Goal: Information Seeking & Learning: Compare options

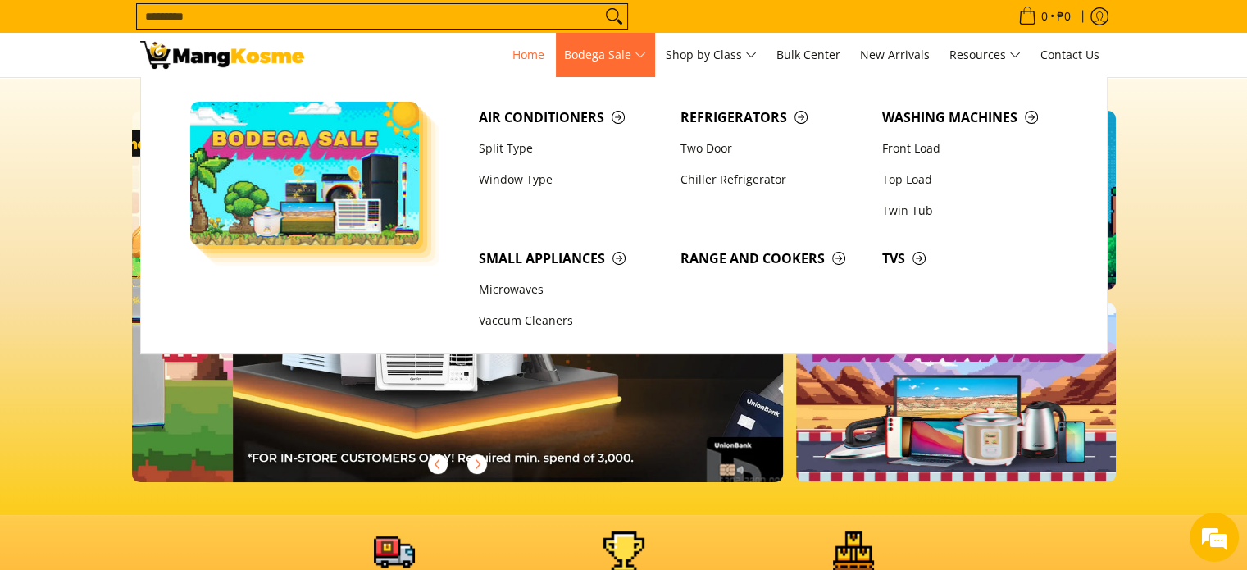
scroll to position [0, 652]
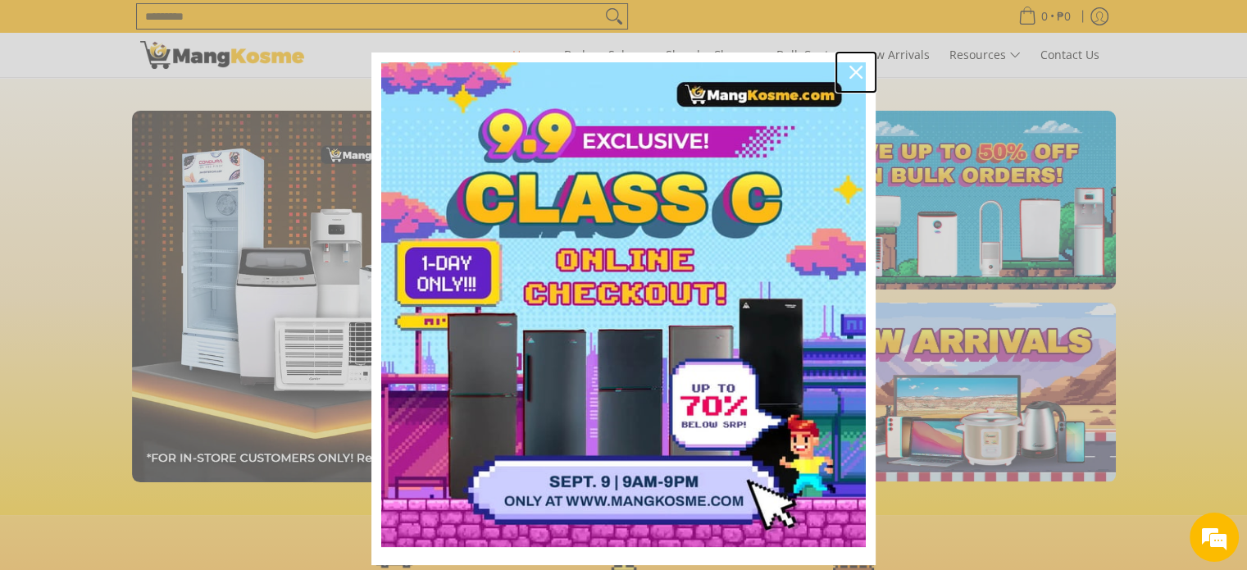
click at [836, 80] on button "Close" at bounding box center [855, 71] width 39 height 39
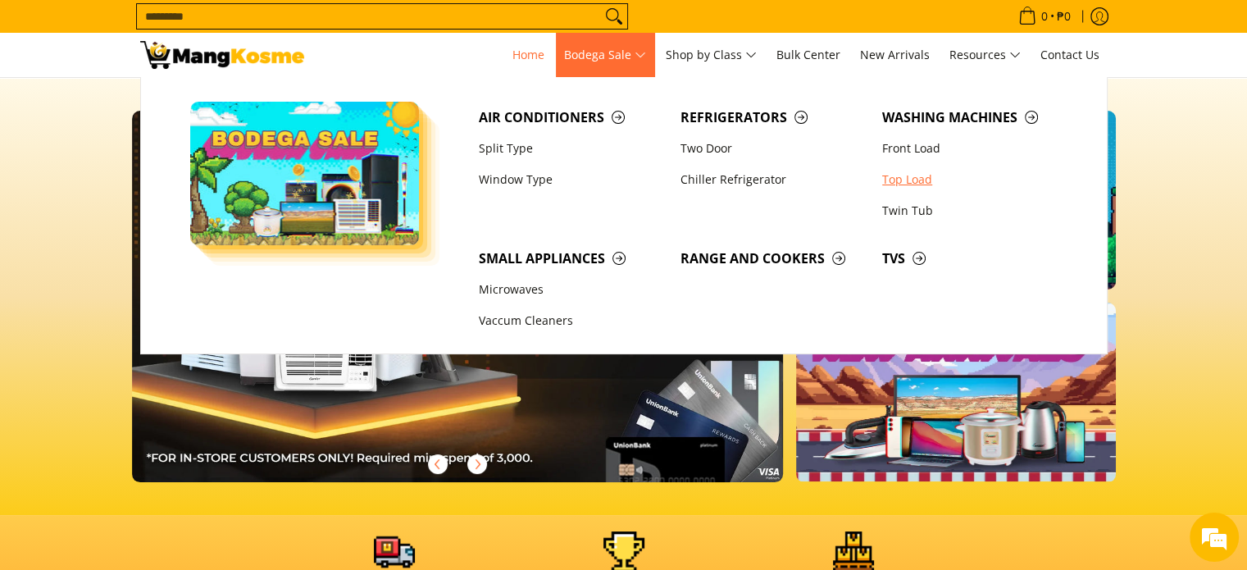
click at [933, 180] on link "Top Load" at bounding box center [975, 179] width 202 height 31
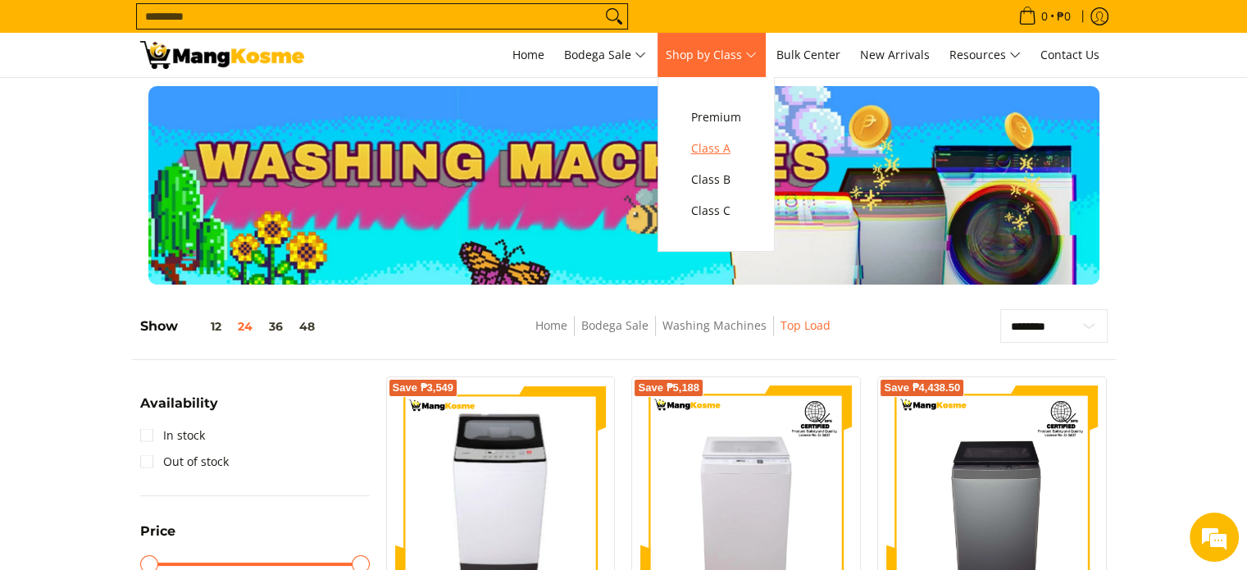
click at [741, 158] on span "Class A" at bounding box center [716, 149] width 50 height 20
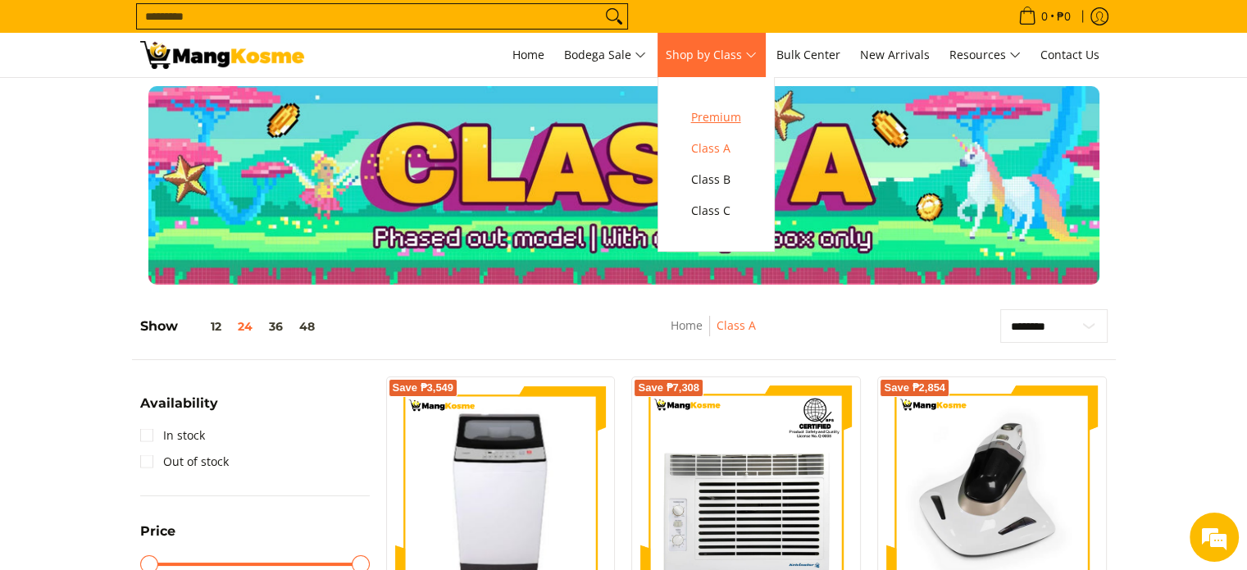
click at [741, 121] on span "Premium" at bounding box center [716, 117] width 50 height 20
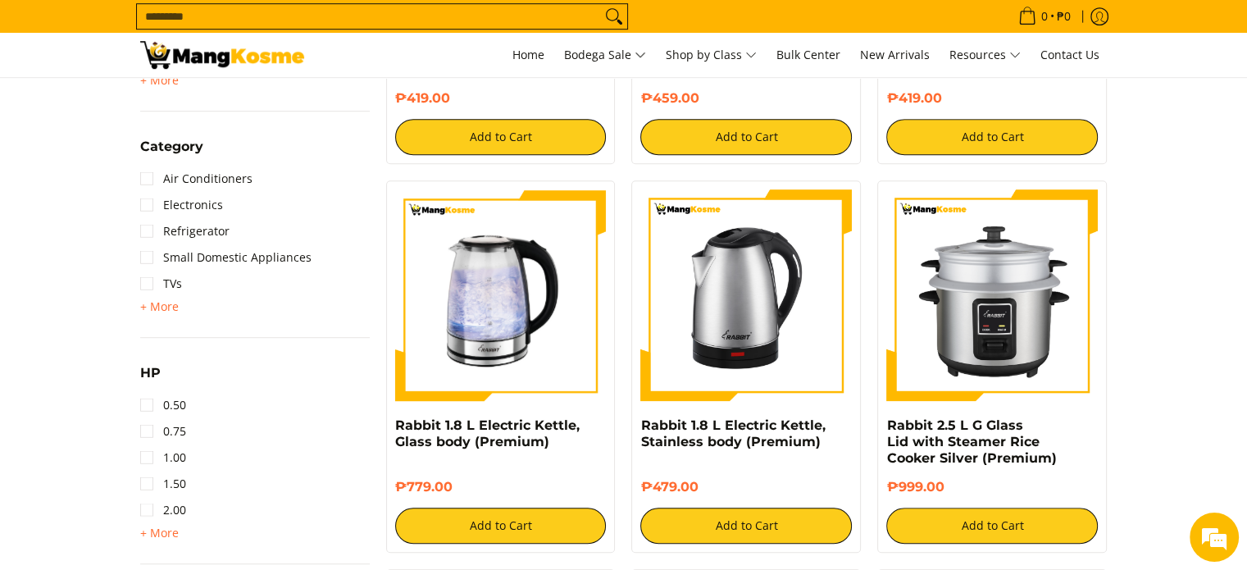
scroll to position [984, 0]
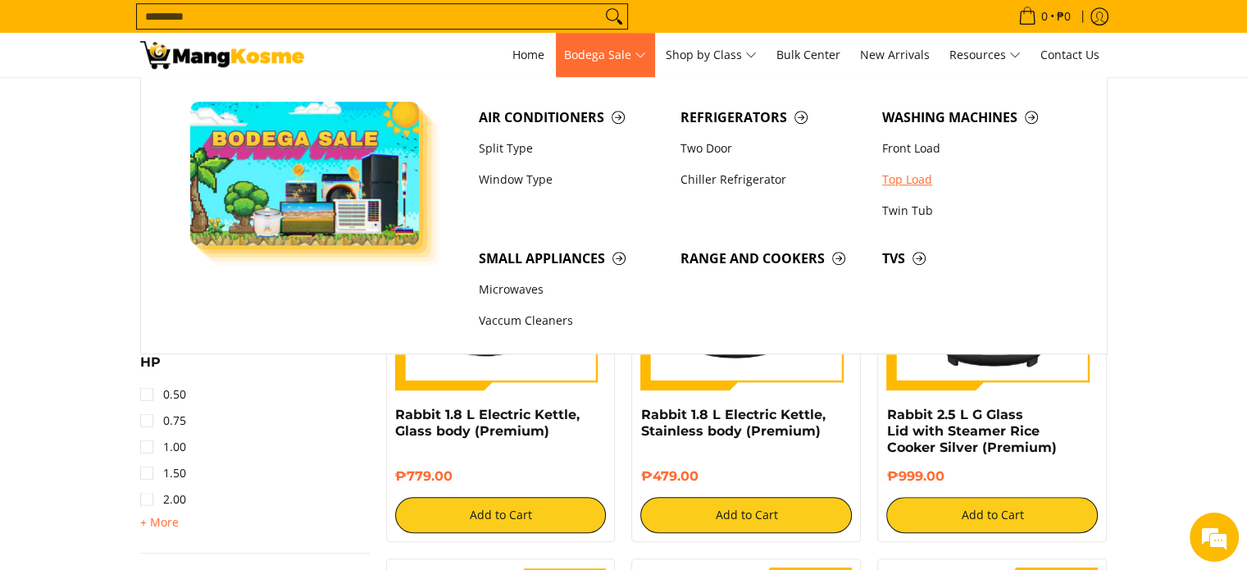
click at [941, 184] on link "Top Load" at bounding box center [975, 179] width 202 height 31
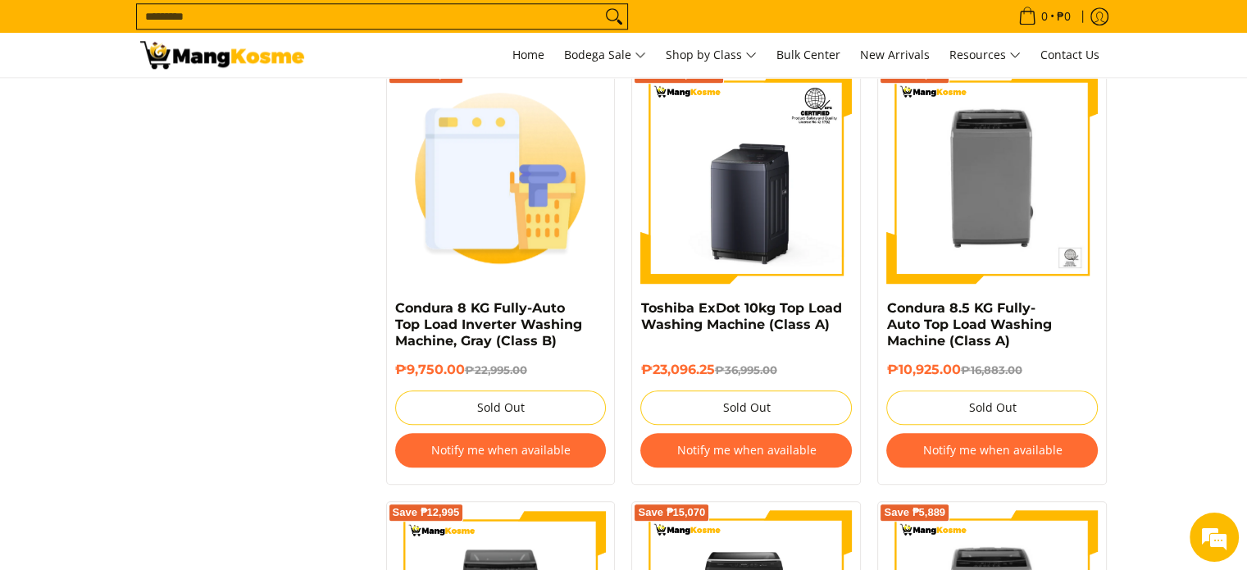
scroll to position [1639, 0]
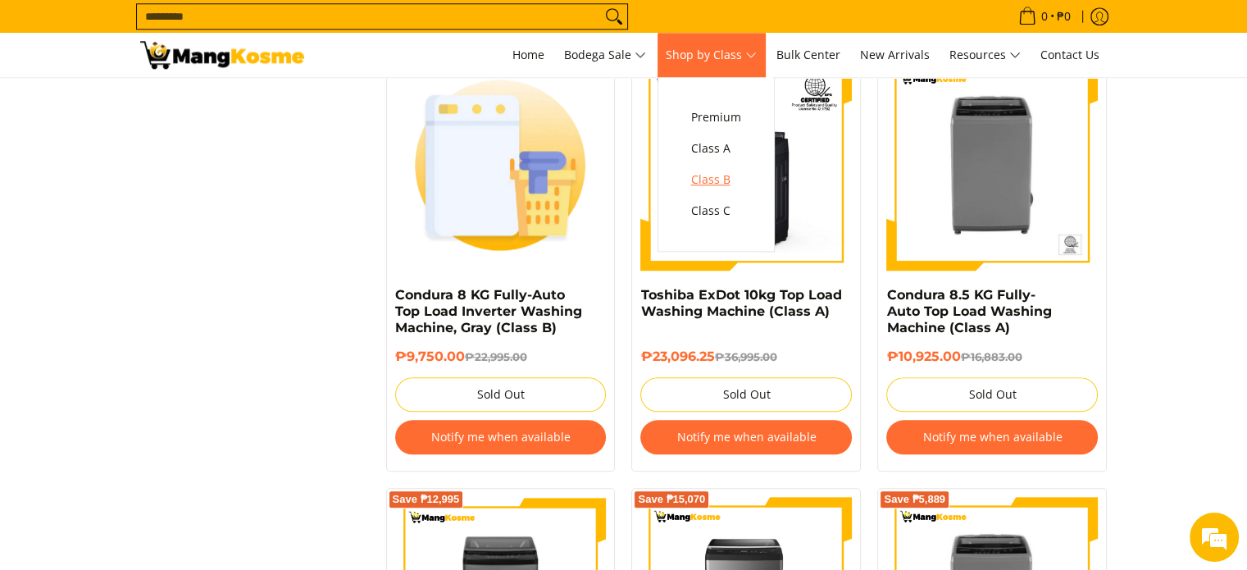
click at [725, 170] on span "Class B" at bounding box center [716, 180] width 50 height 20
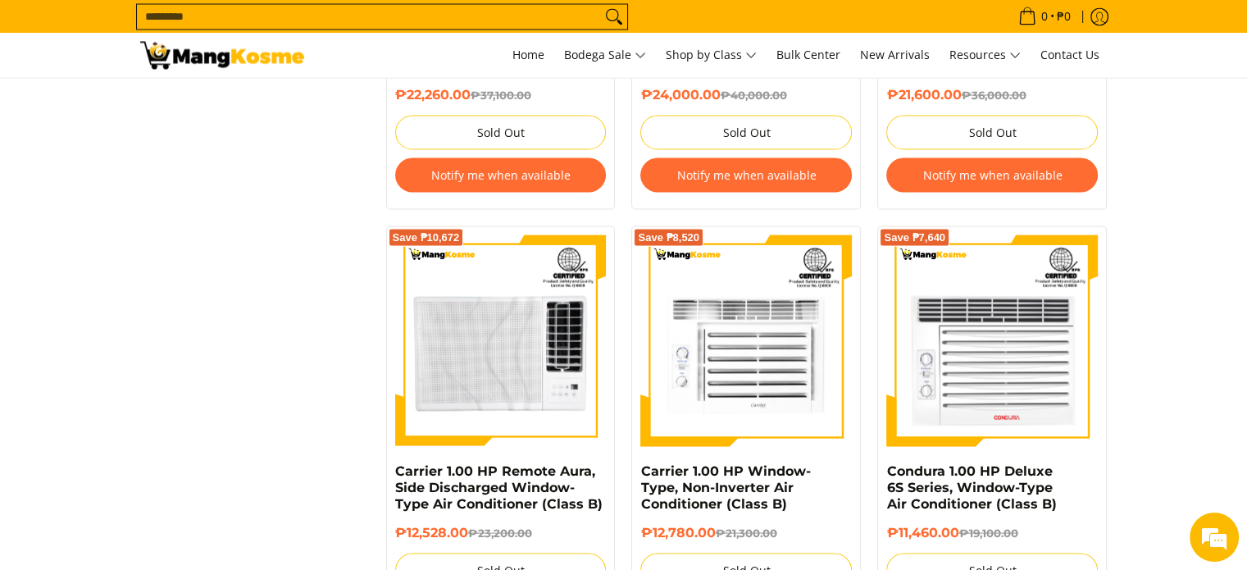
scroll to position [3372, 0]
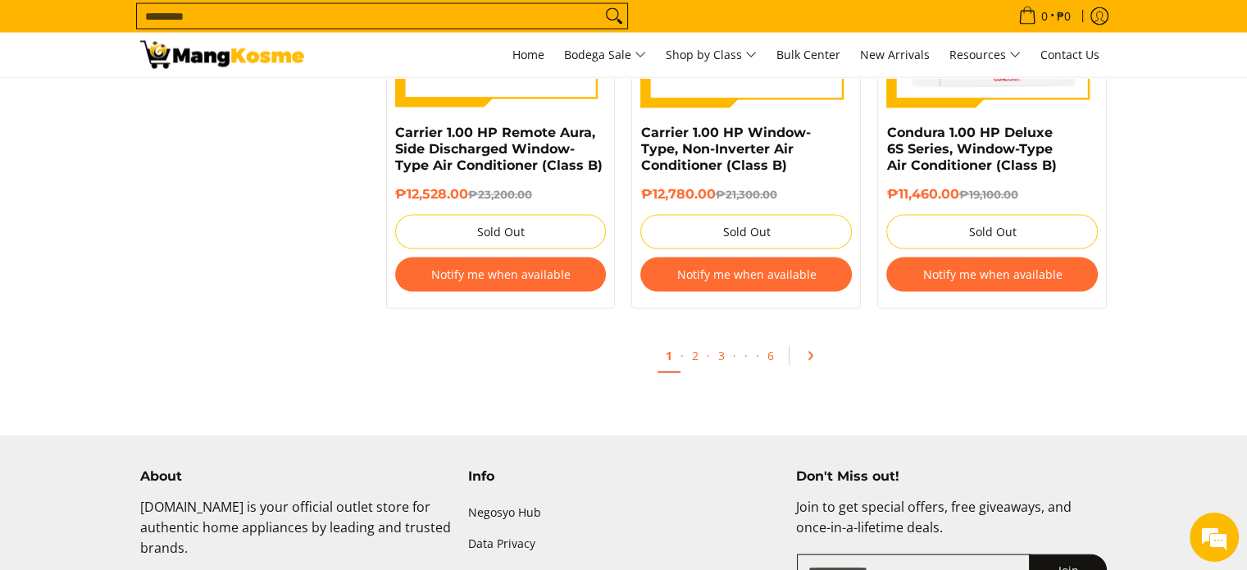
click at [808, 365] on link "Pagination" at bounding box center [815, 356] width 39 height 28
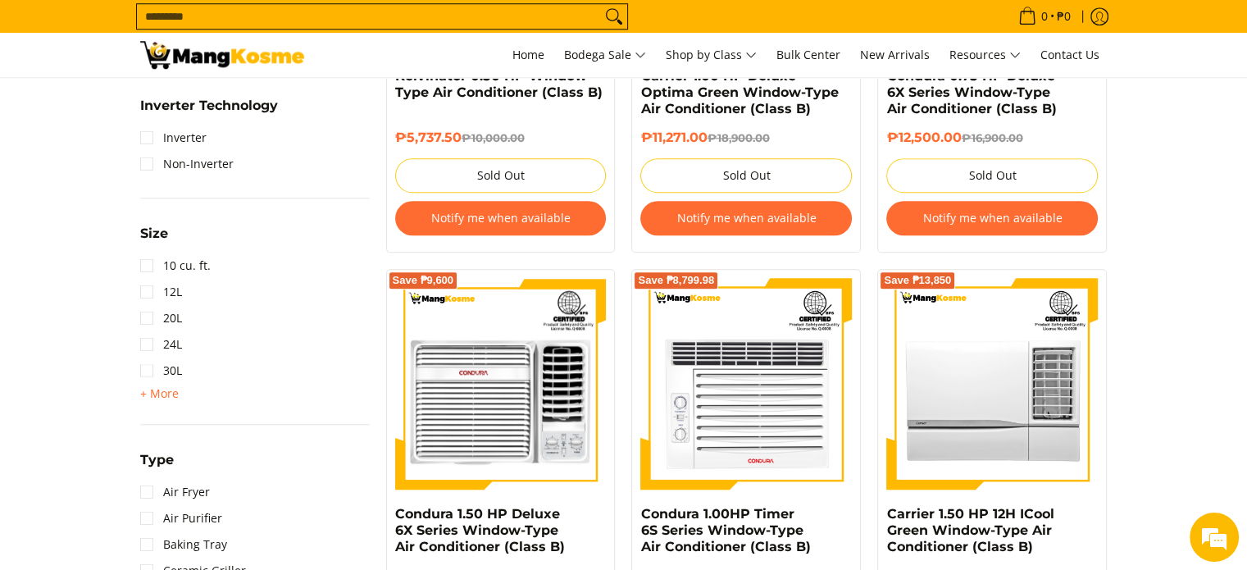
scroll to position [2076, 0]
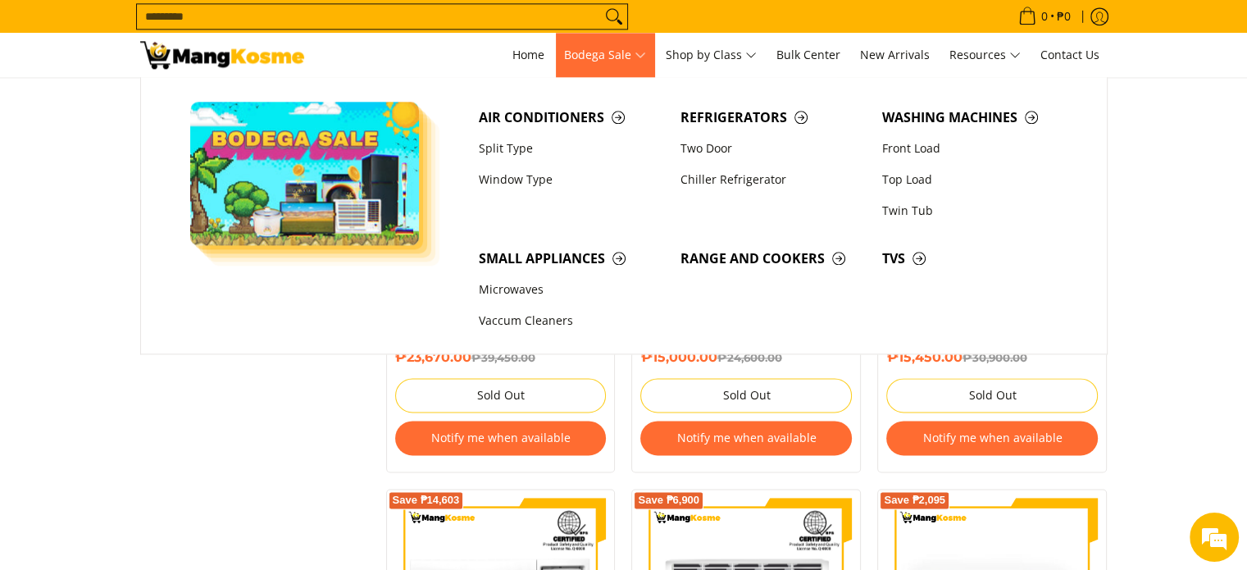
click at [630, 66] on span "Bodega Sale" at bounding box center [605, 55] width 82 height 20
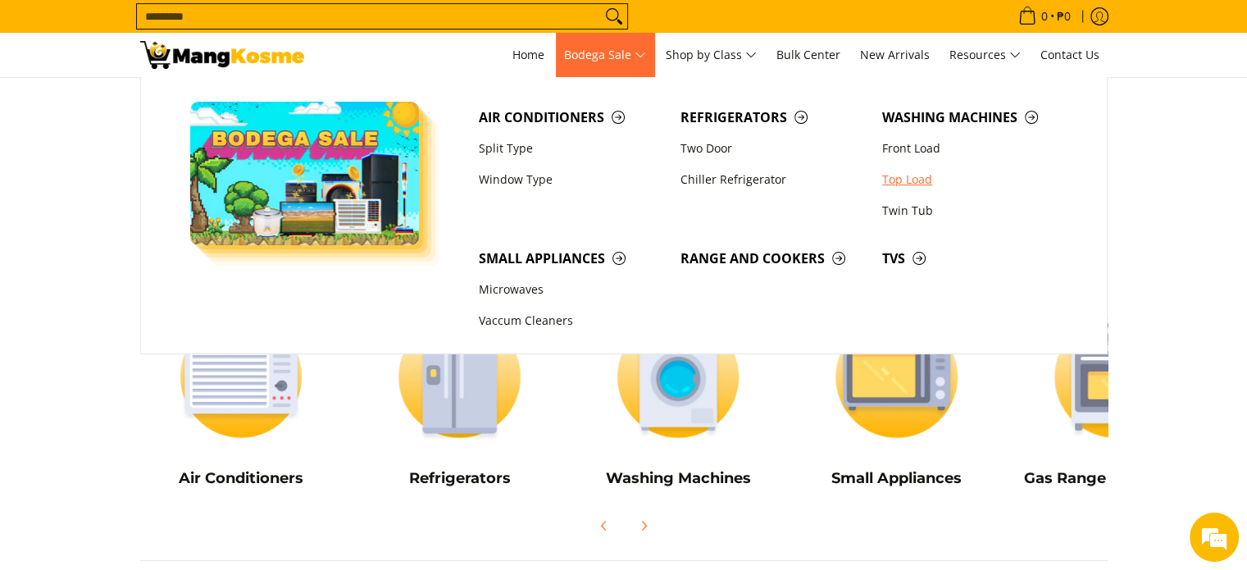
click at [922, 181] on link "Top Load" at bounding box center [975, 179] width 202 height 31
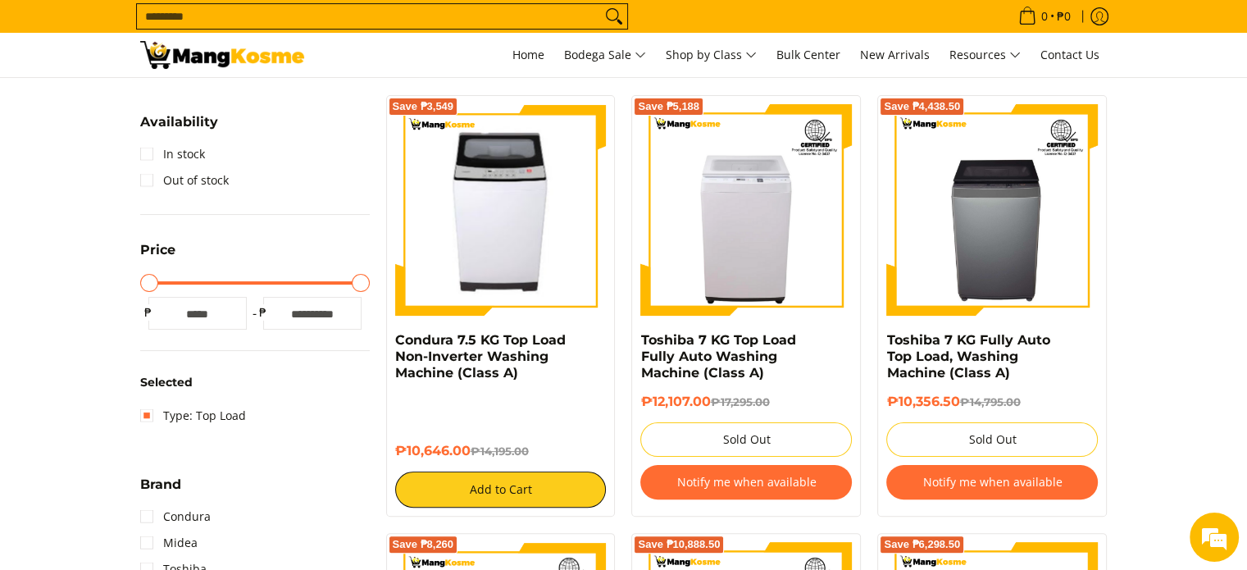
scroll to position [328, 0]
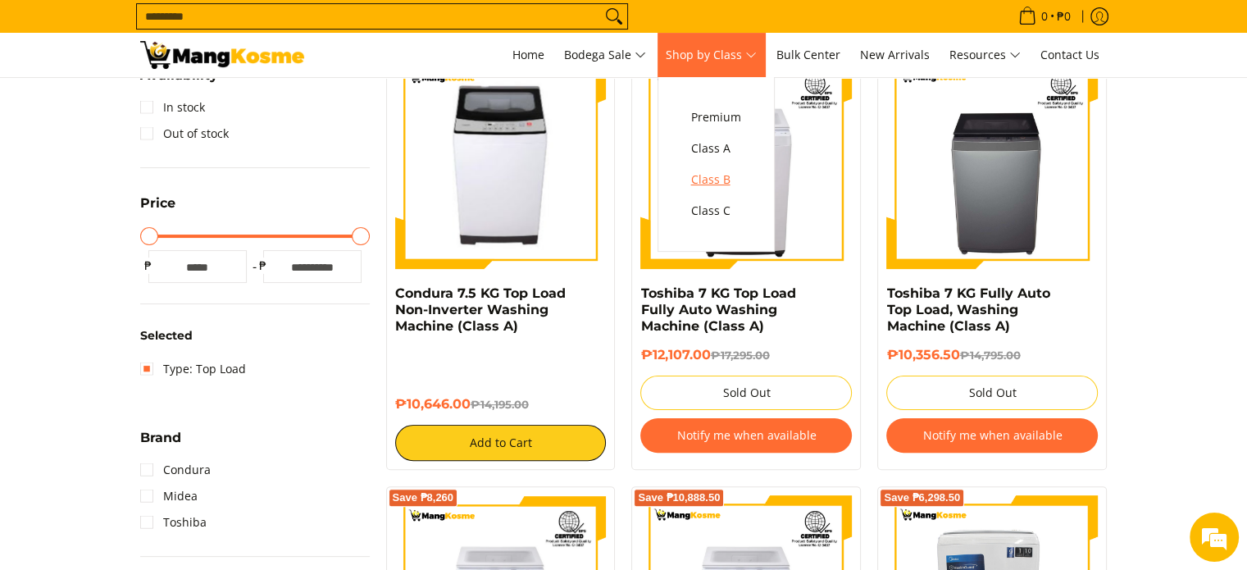
click at [748, 166] on link "Class B" at bounding box center [716, 179] width 66 height 31
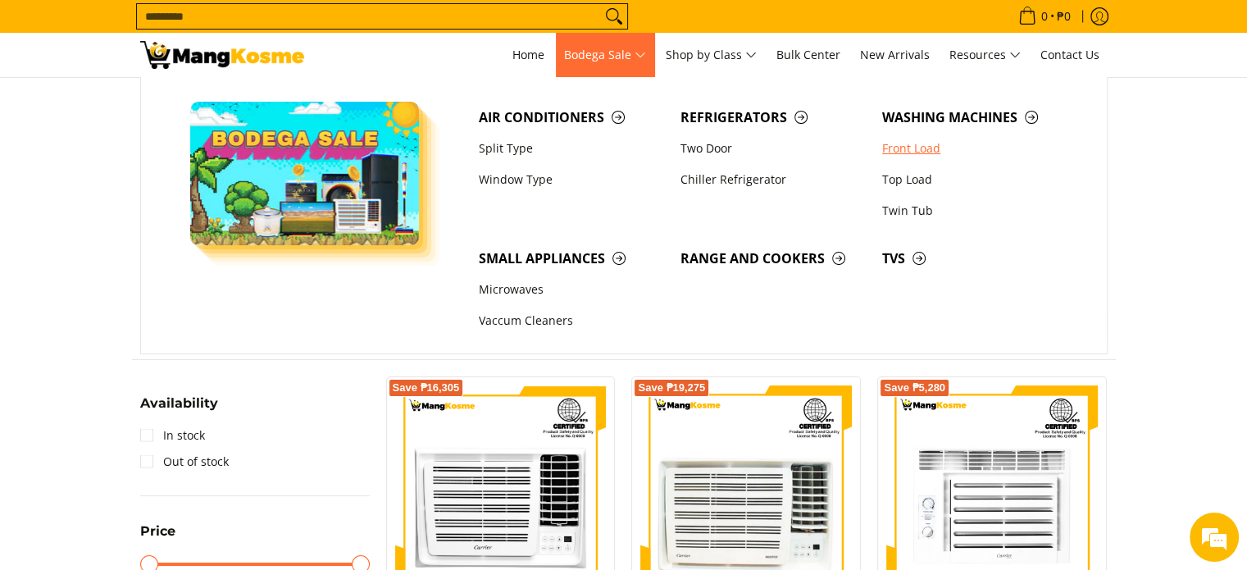
click at [903, 147] on link "Front Load" at bounding box center [975, 148] width 202 height 31
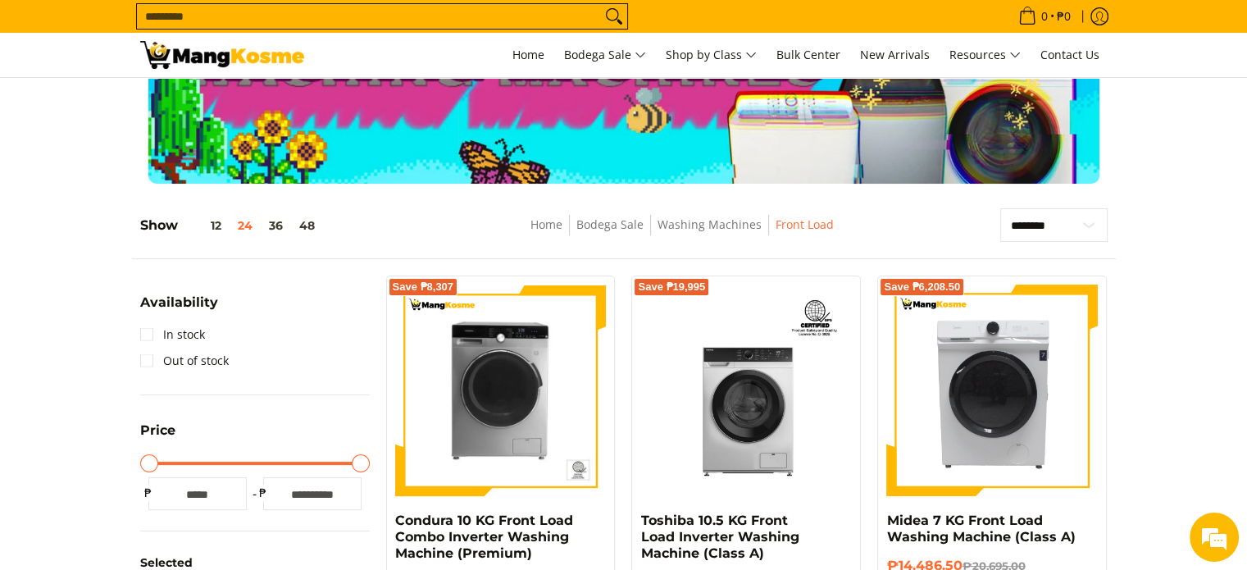
scroll to position [328, 0]
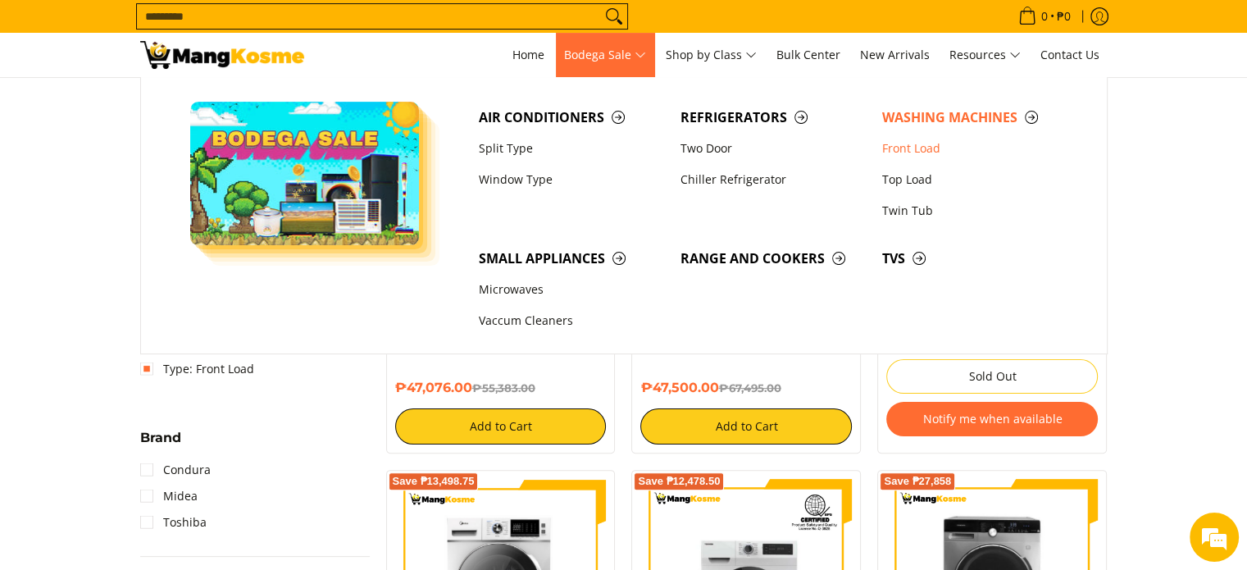
click at [575, 48] on span "Bodega Sale" at bounding box center [605, 55] width 82 height 20
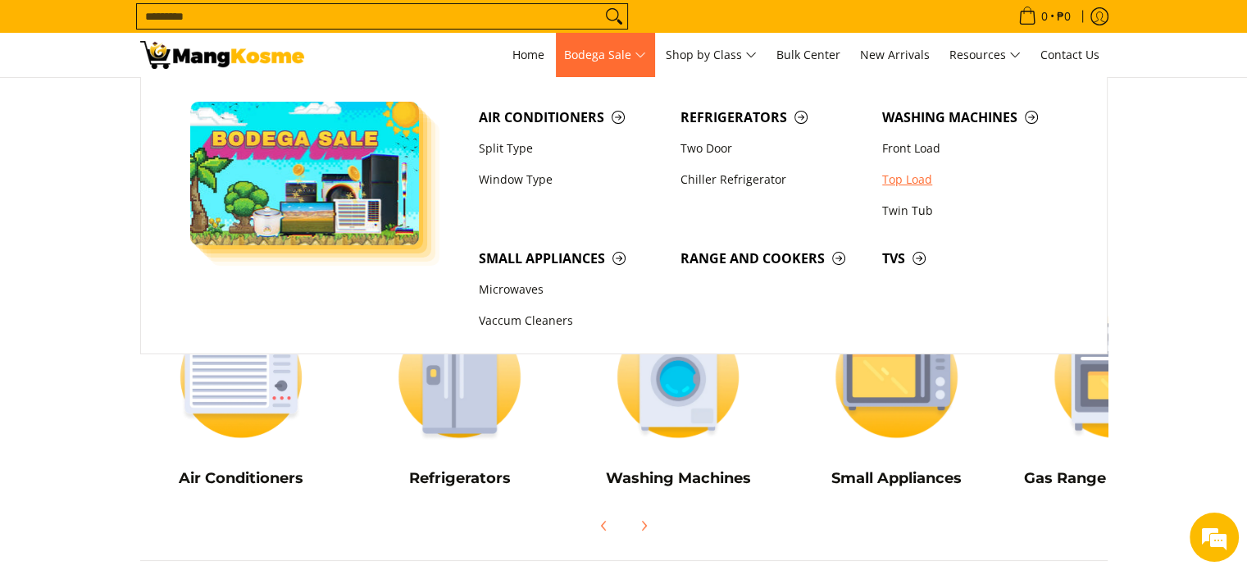
click at [906, 188] on link "Top Load" at bounding box center [975, 179] width 202 height 31
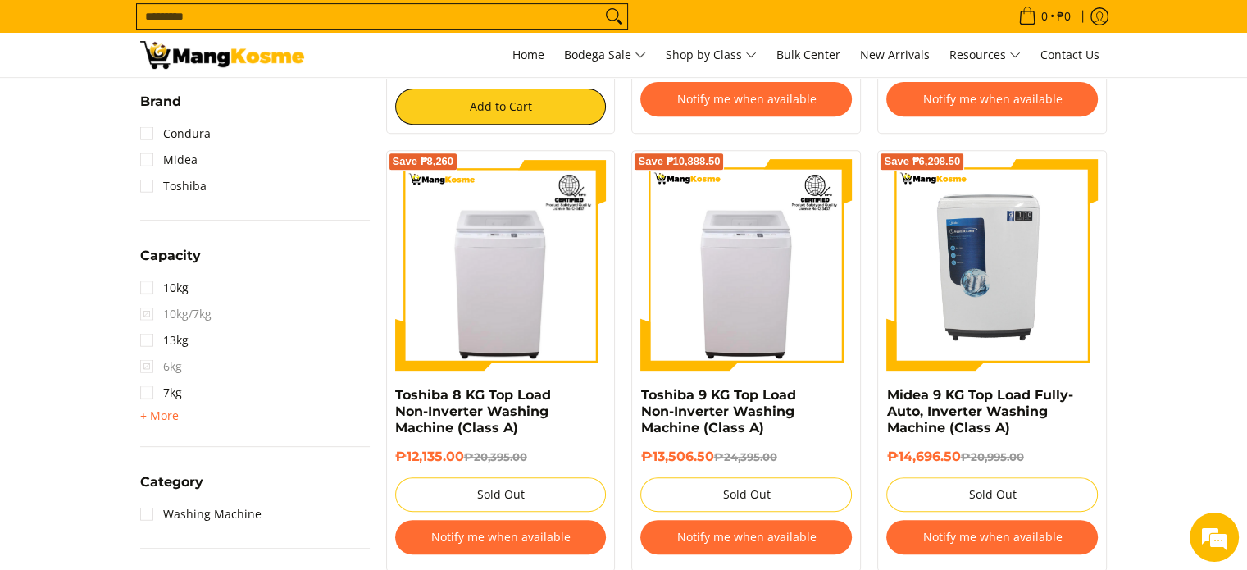
scroll to position [646, 0]
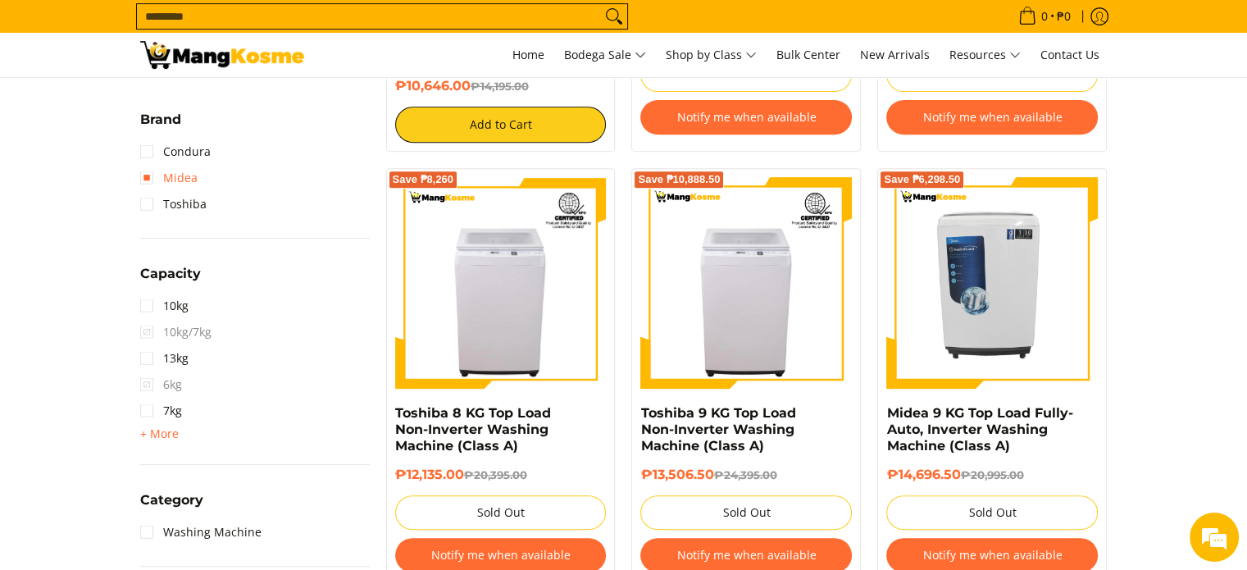
click at [166, 186] on link "Midea" at bounding box center [168, 178] width 57 height 26
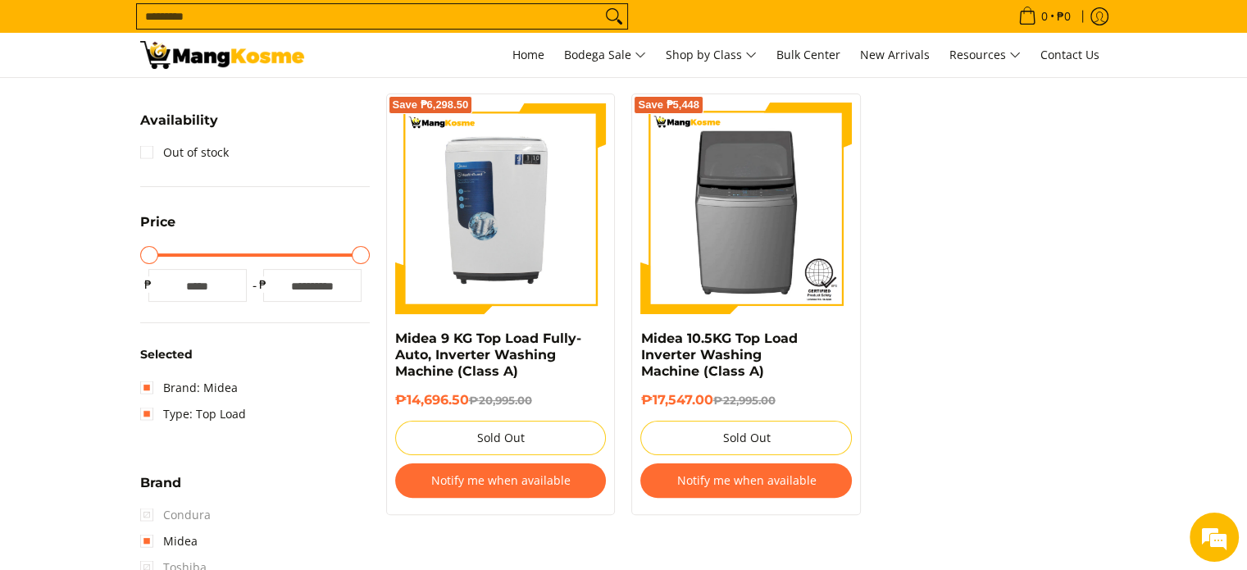
scroll to position [230, 0]
